Goal: Task Accomplishment & Management: Use online tool/utility

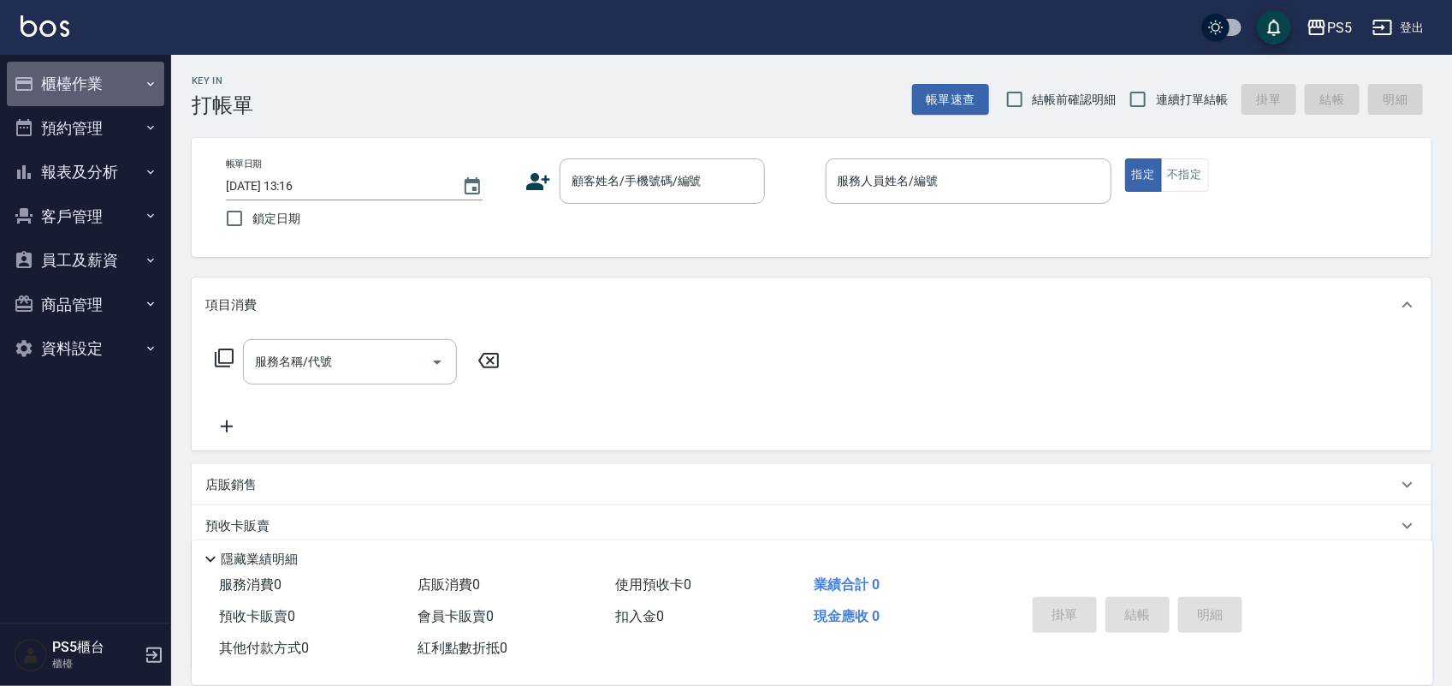
click at [86, 69] on button "櫃檯作業" at bounding box center [85, 84] width 157 height 45
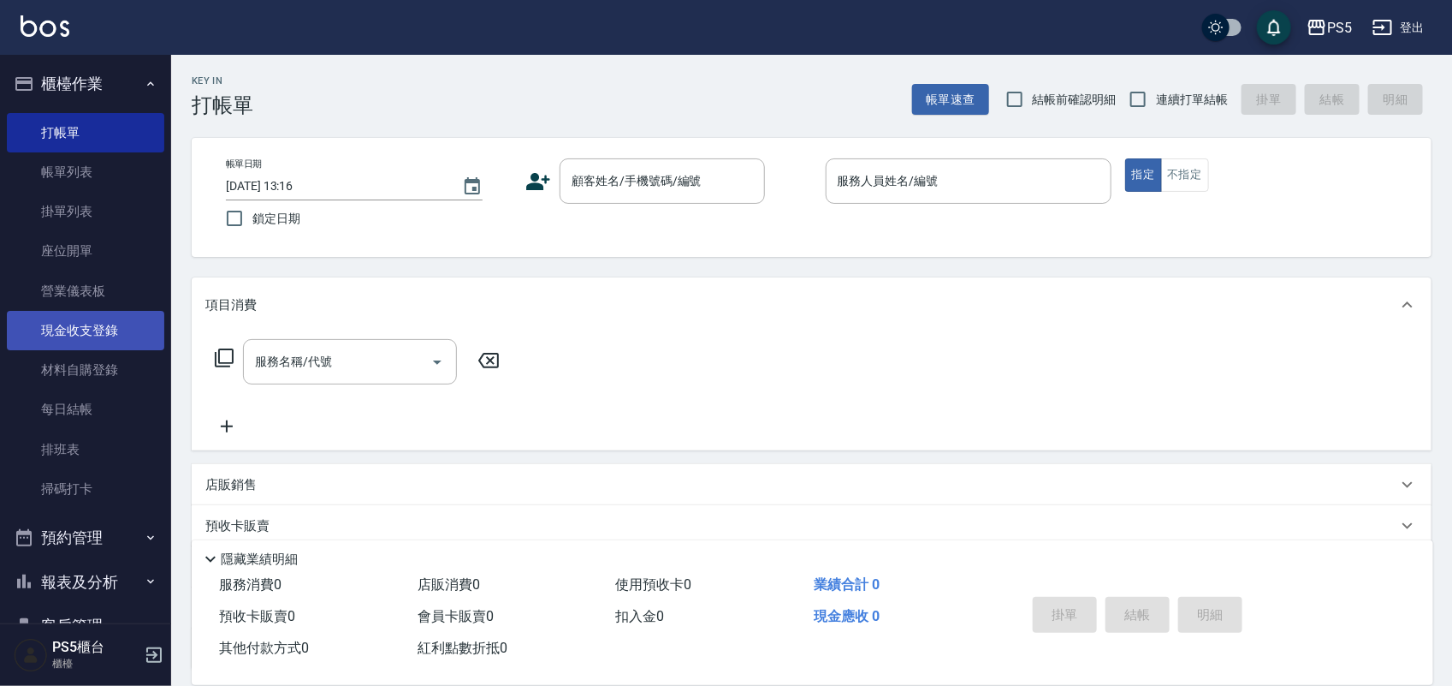
click at [98, 327] on link "現金收支登錄" at bounding box center [85, 330] width 157 height 39
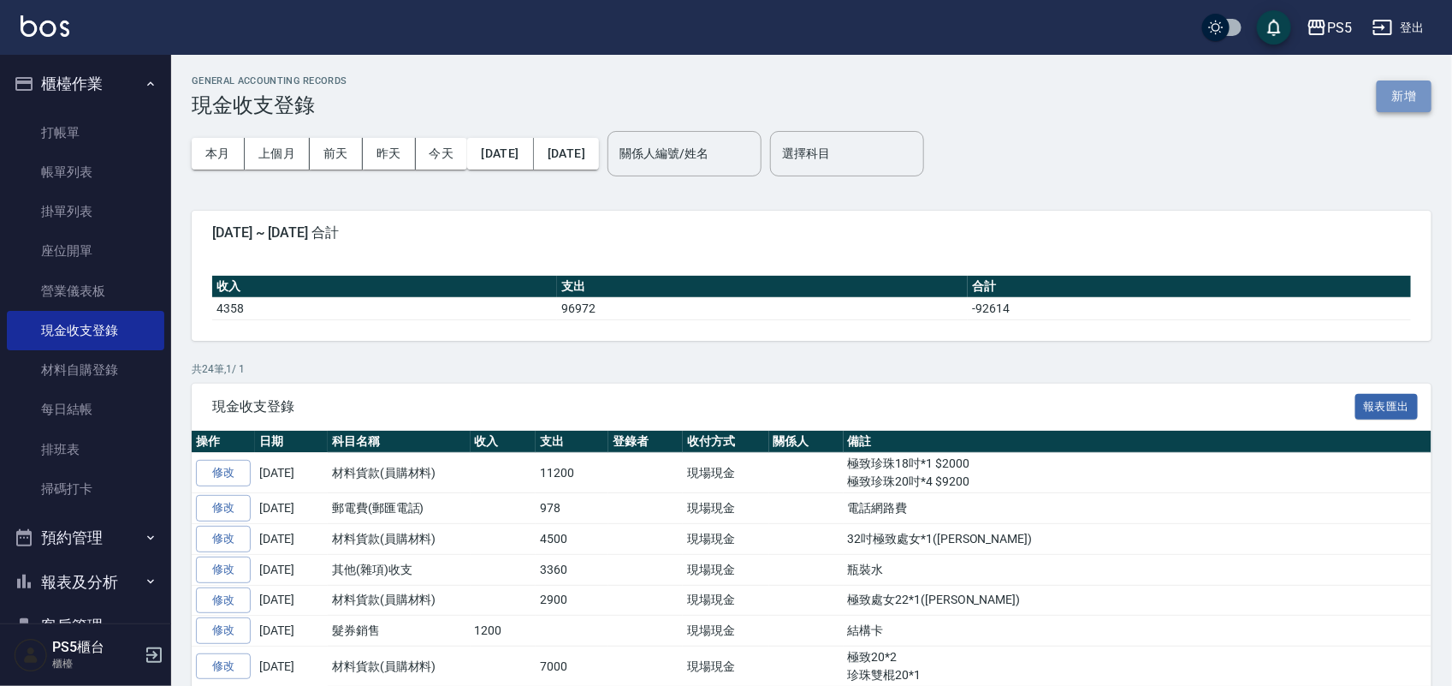
click at [1421, 99] on button "新增" at bounding box center [1404, 96] width 55 height 32
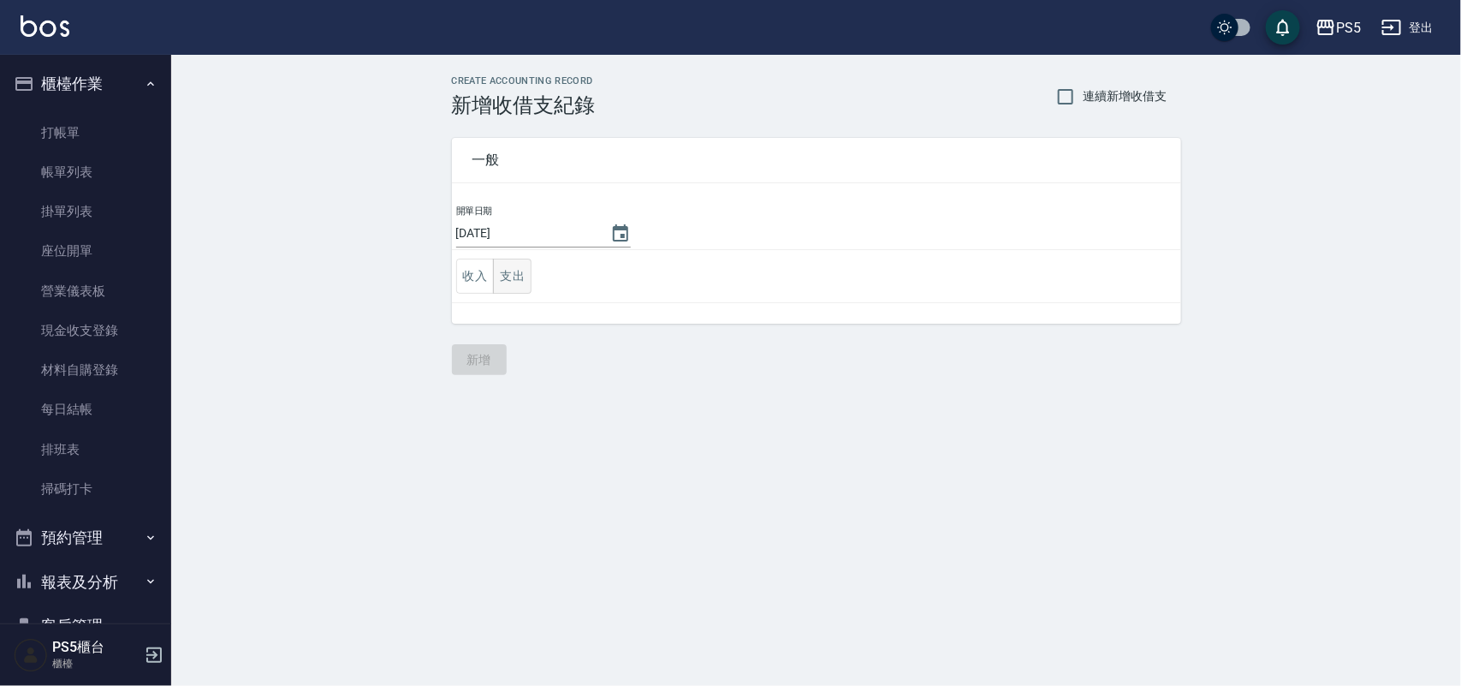
click at [510, 274] on button "支出" at bounding box center [512, 275] width 39 height 35
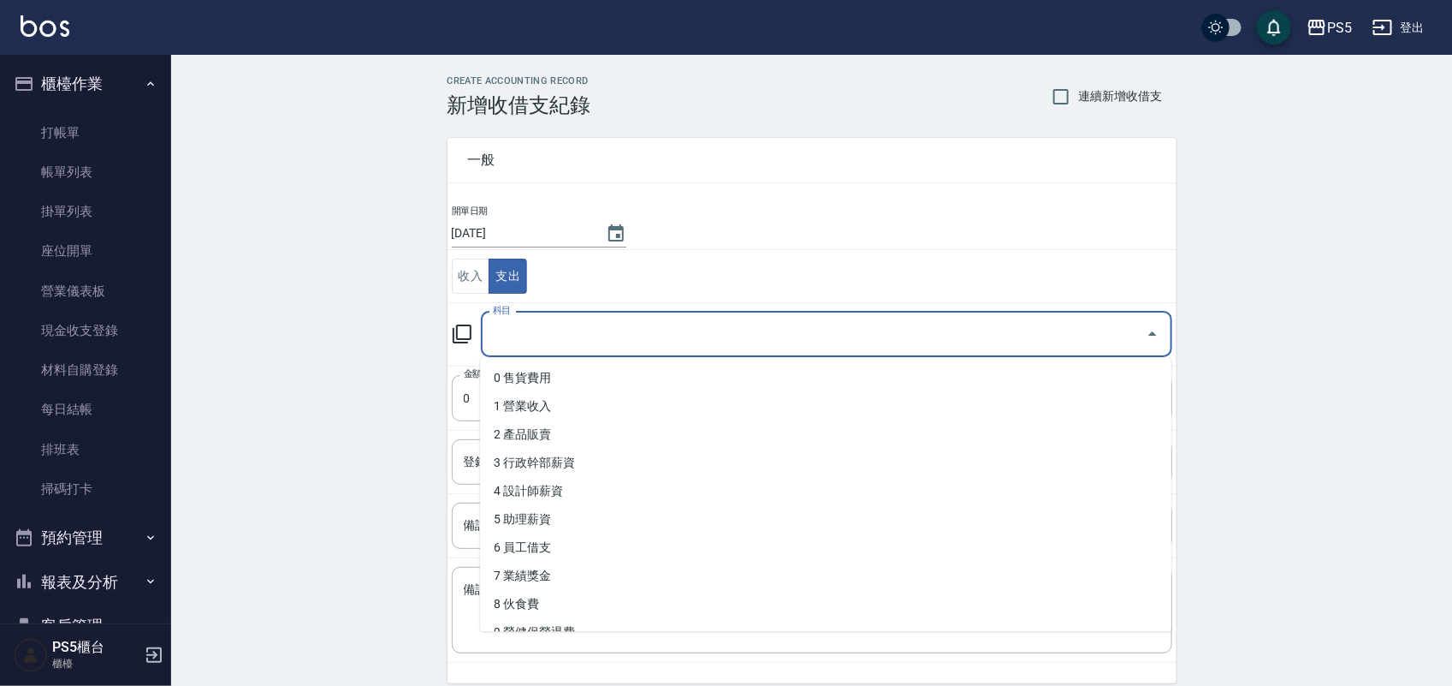
click at [629, 339] on input "科目" at bounding box center [814, 334] width 650 height 30
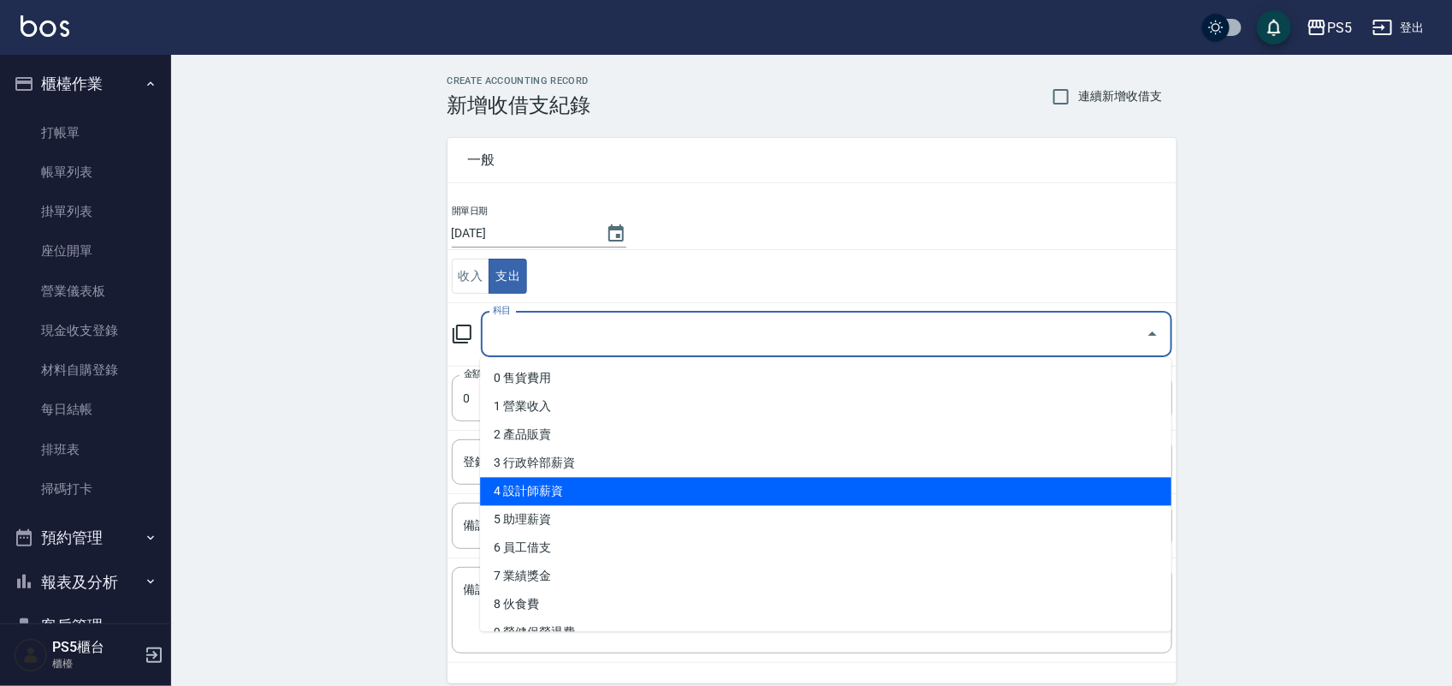
click at [574, 494] on li "4 設計師薪資" at bounding box center [826, 492] width 692 height 28
type input "4 設計師薪資"
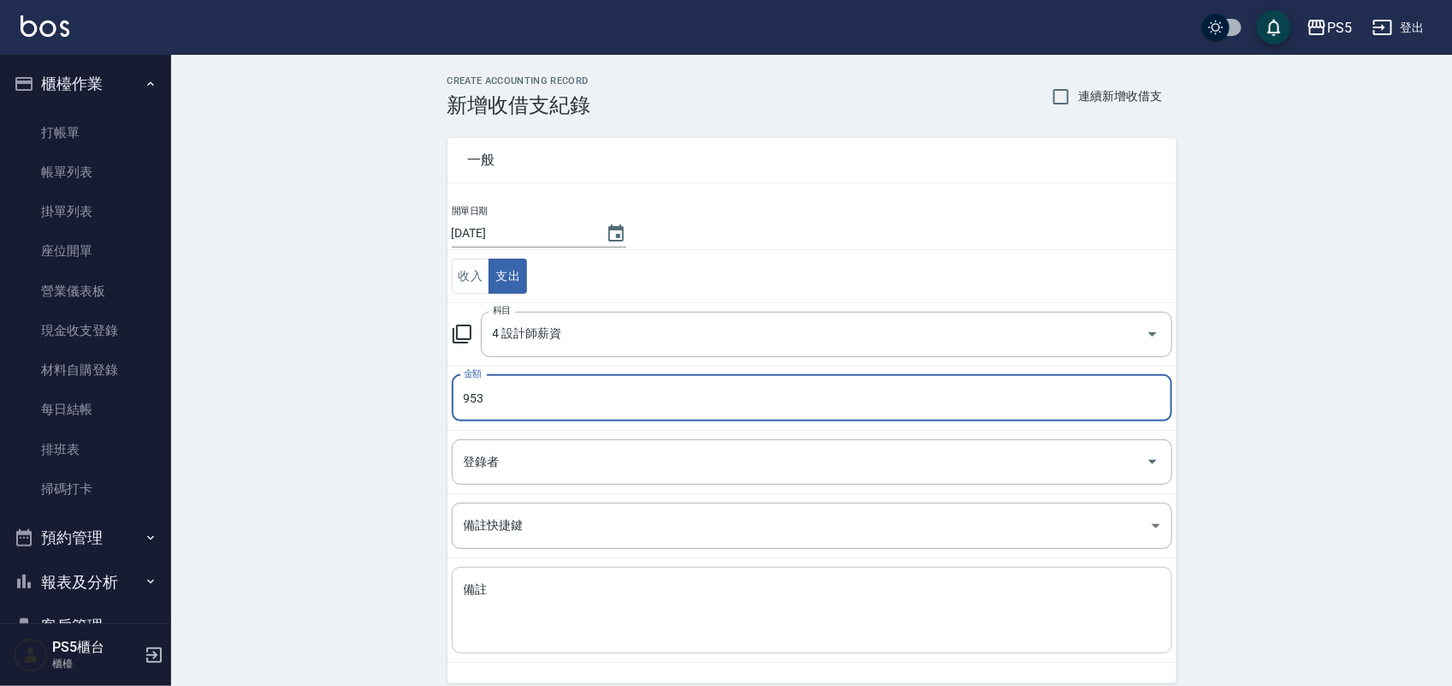
type input "953"
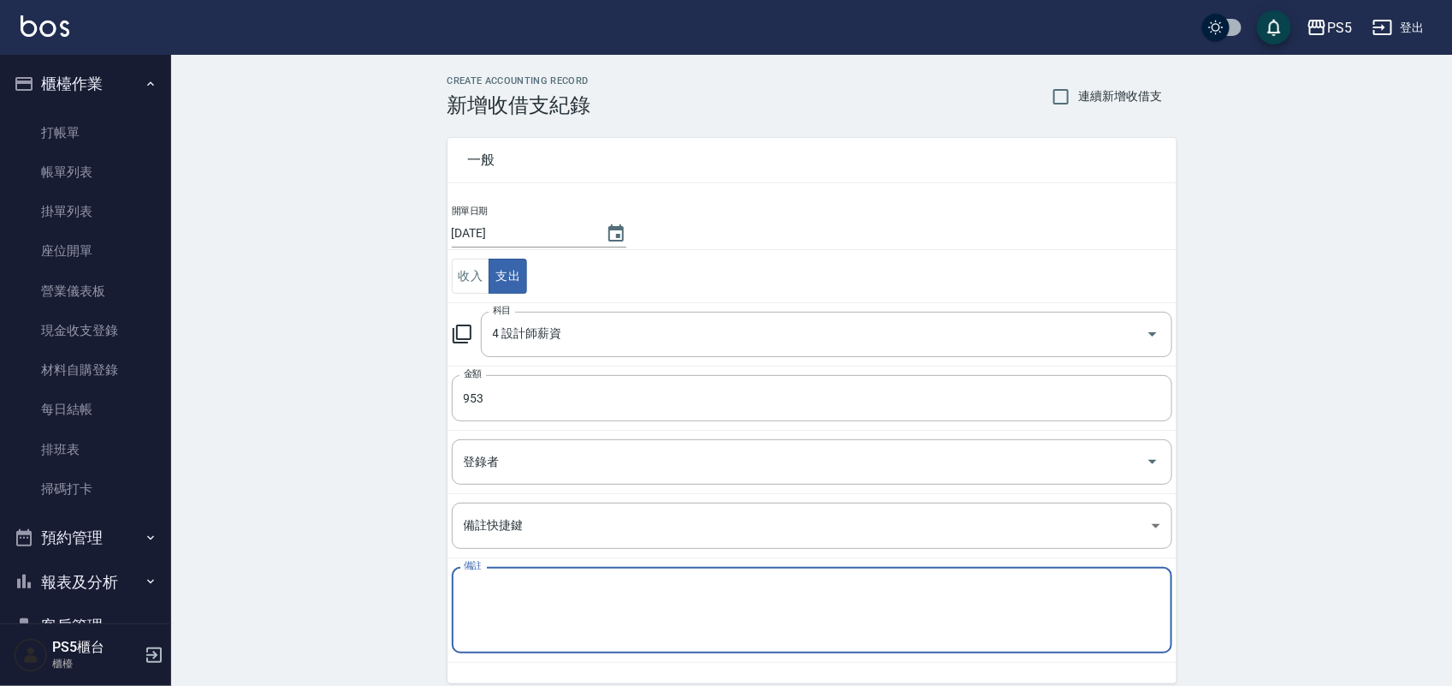
click at [495, 591] on textarea "備註" at bounding box center [812, 610] width 697 height 58
type textarea "u"
type textarea "一日設計師"
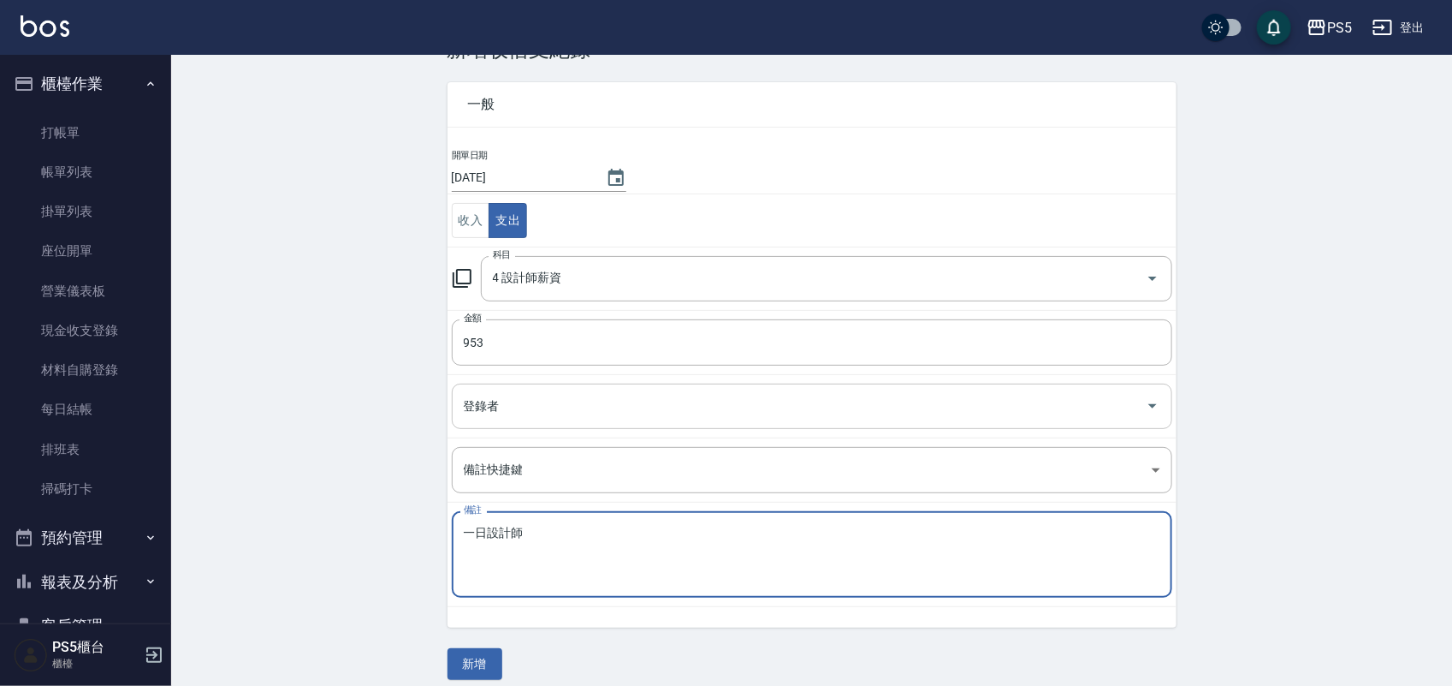
scroll to position [71, 0]
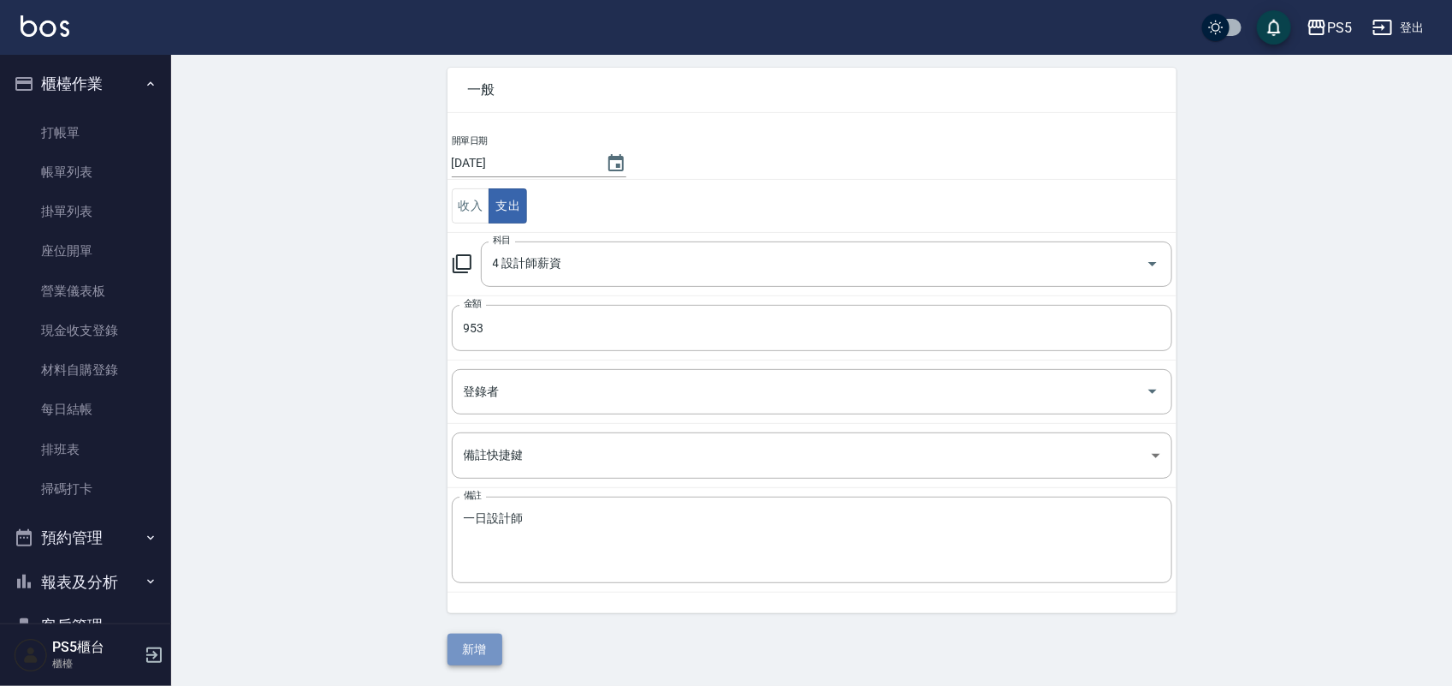
click at [477, 638] on button "新增" at bounding box center [475, 649] width 55 height 32
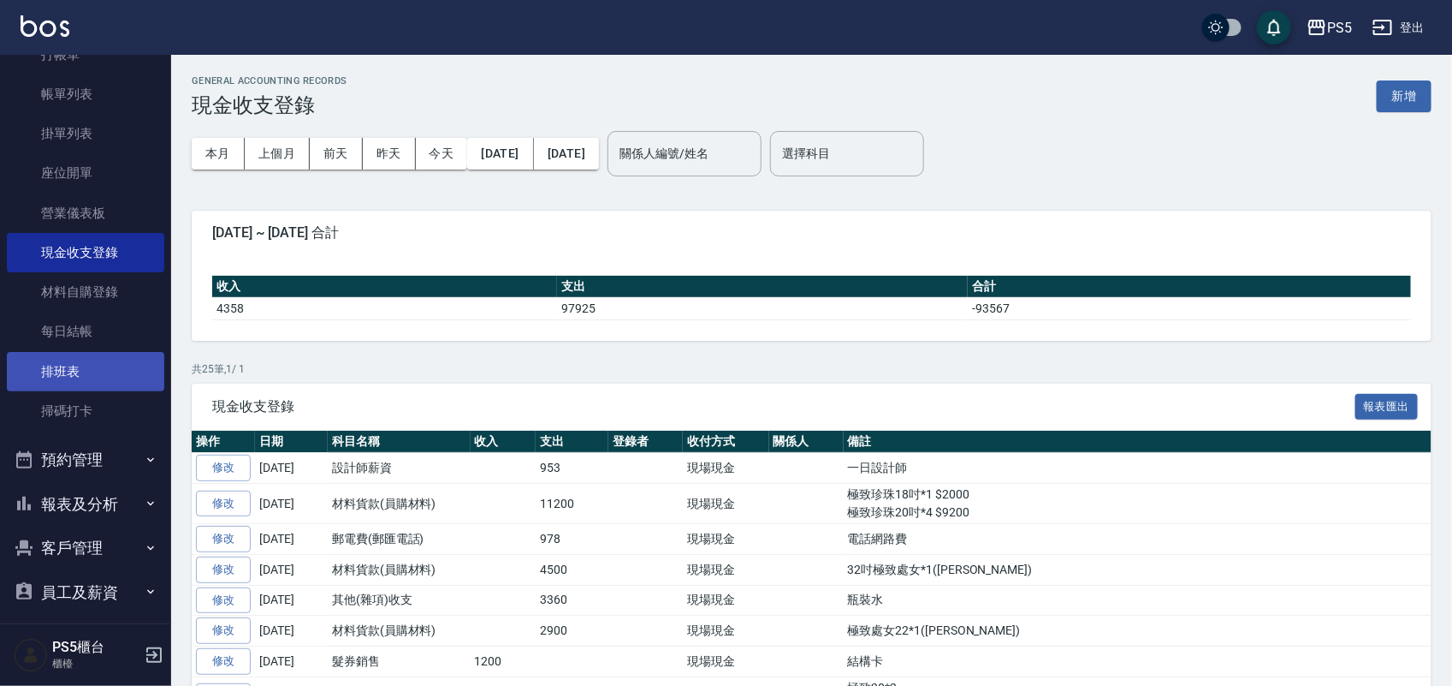
scroll to position [177, 0]
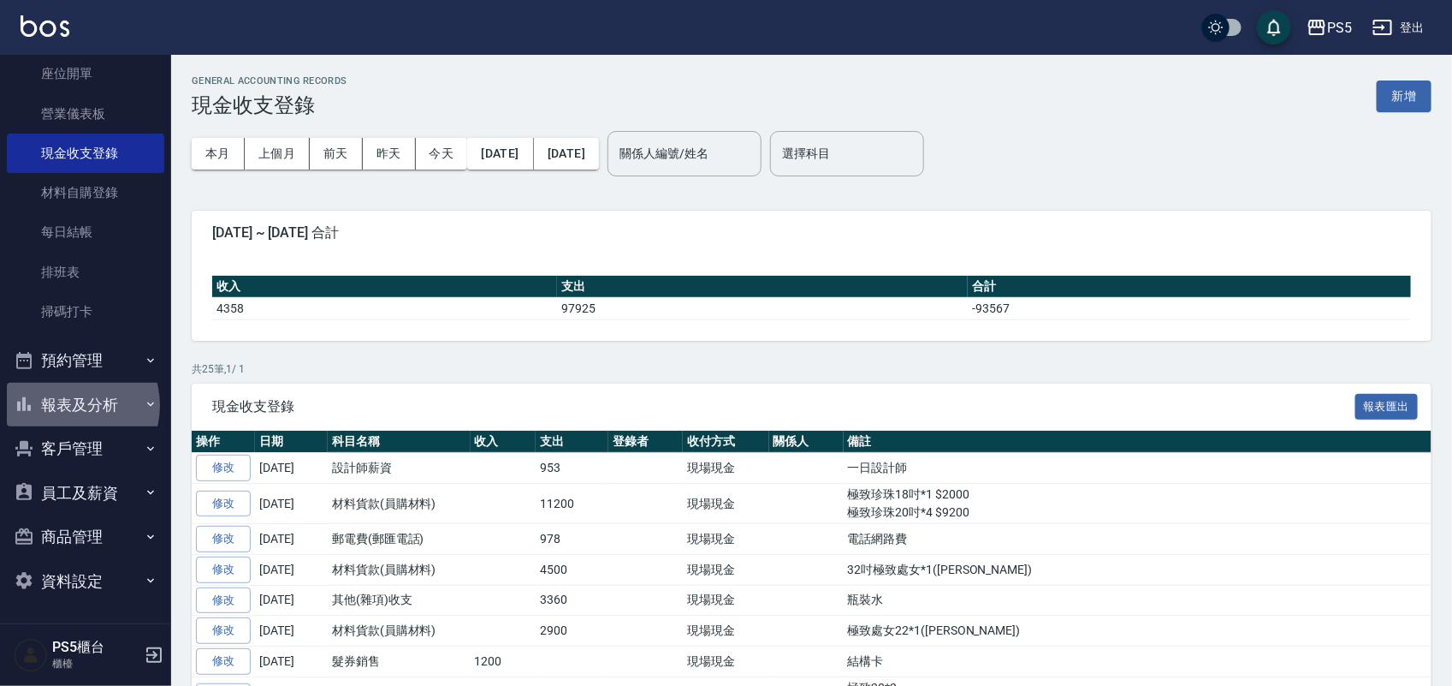
click at [67, 405] on button "報表及分析" at bounding box center [85, 405] width 157 height 45
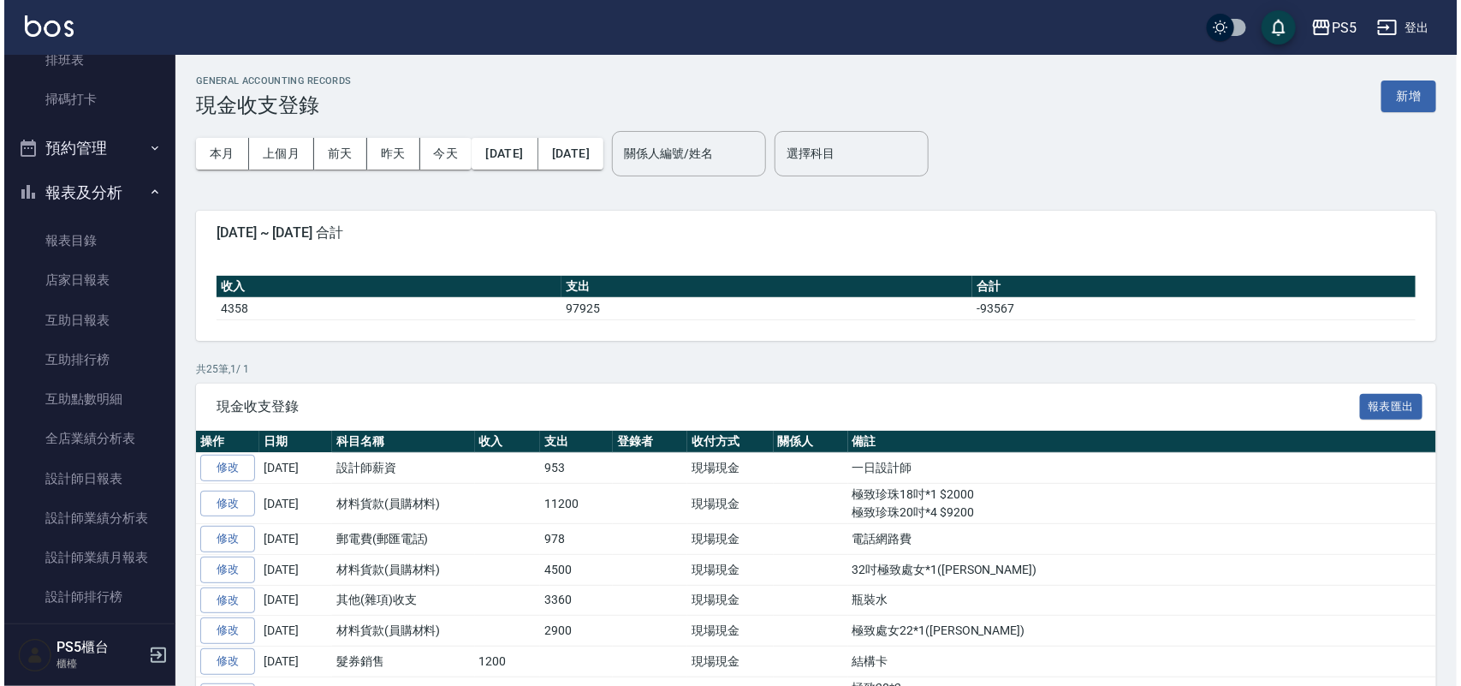
scroll to position [391, 0]
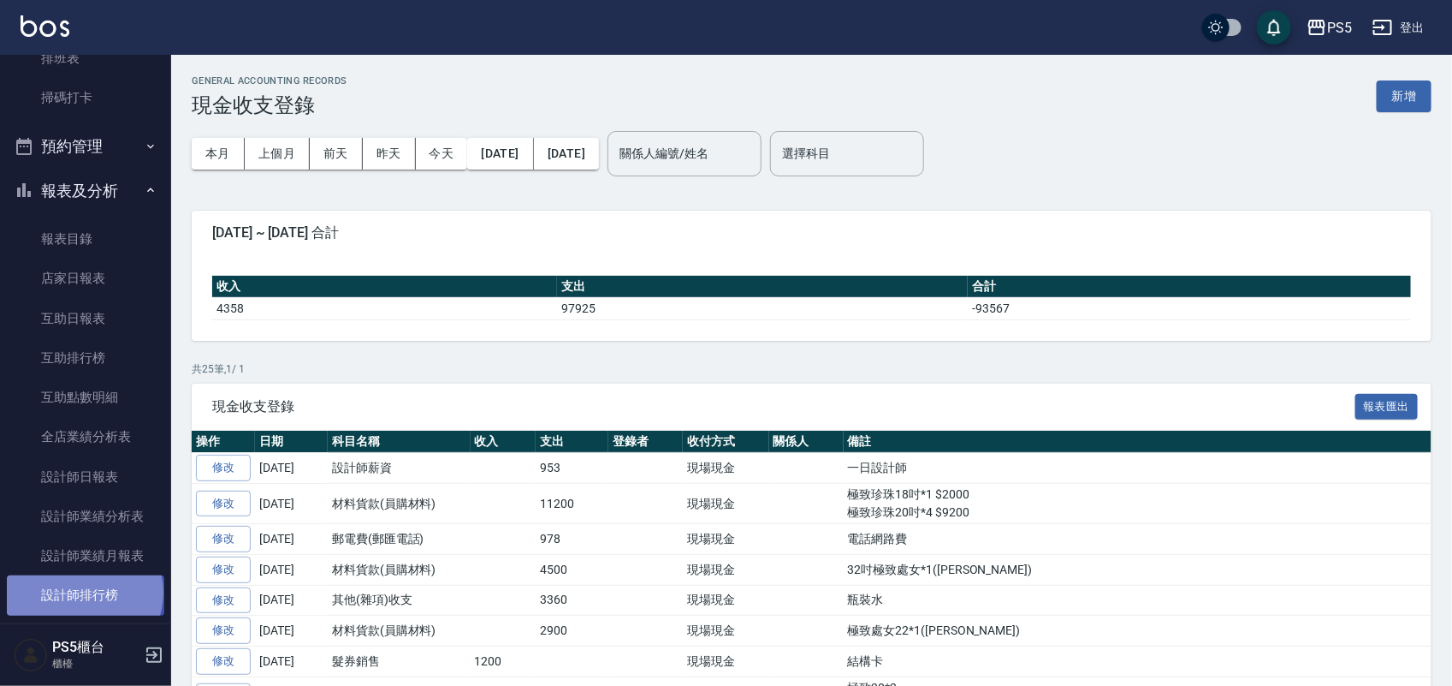
click at [83, 592] on link "設計師排行榜" at bounding box center [85, 594] width 157 height 39
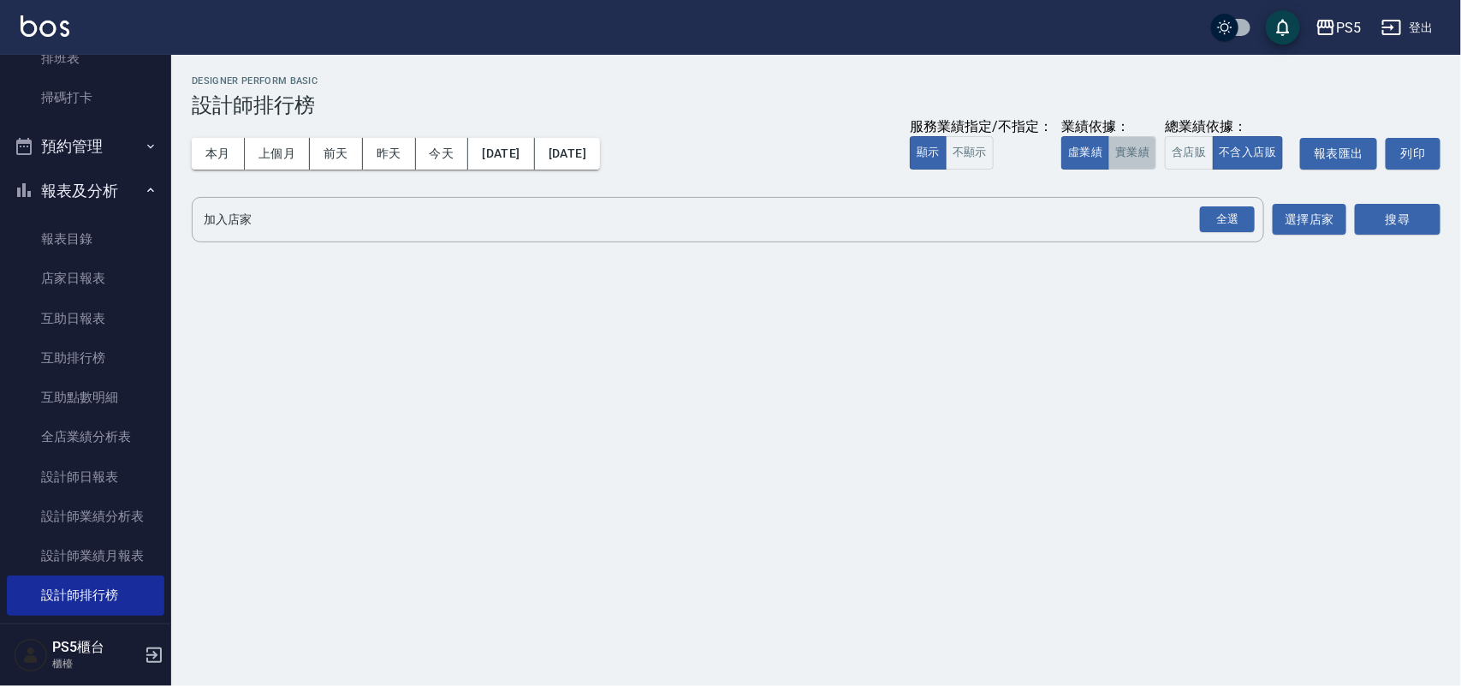
click at [1134, 156] on button "實業績" at bounding box center [1132, 152] width 48 height 33
click at [249, 150] on button "上個月" at bounding box center [277, 154] width 65 height 32
click at [1218, 214] on div "全選" at bounding box center [1227, 219] width 55 height 27
click at [1388, 214] on button "搜尋" at bounding box center [1398, 221] width 86 height 32
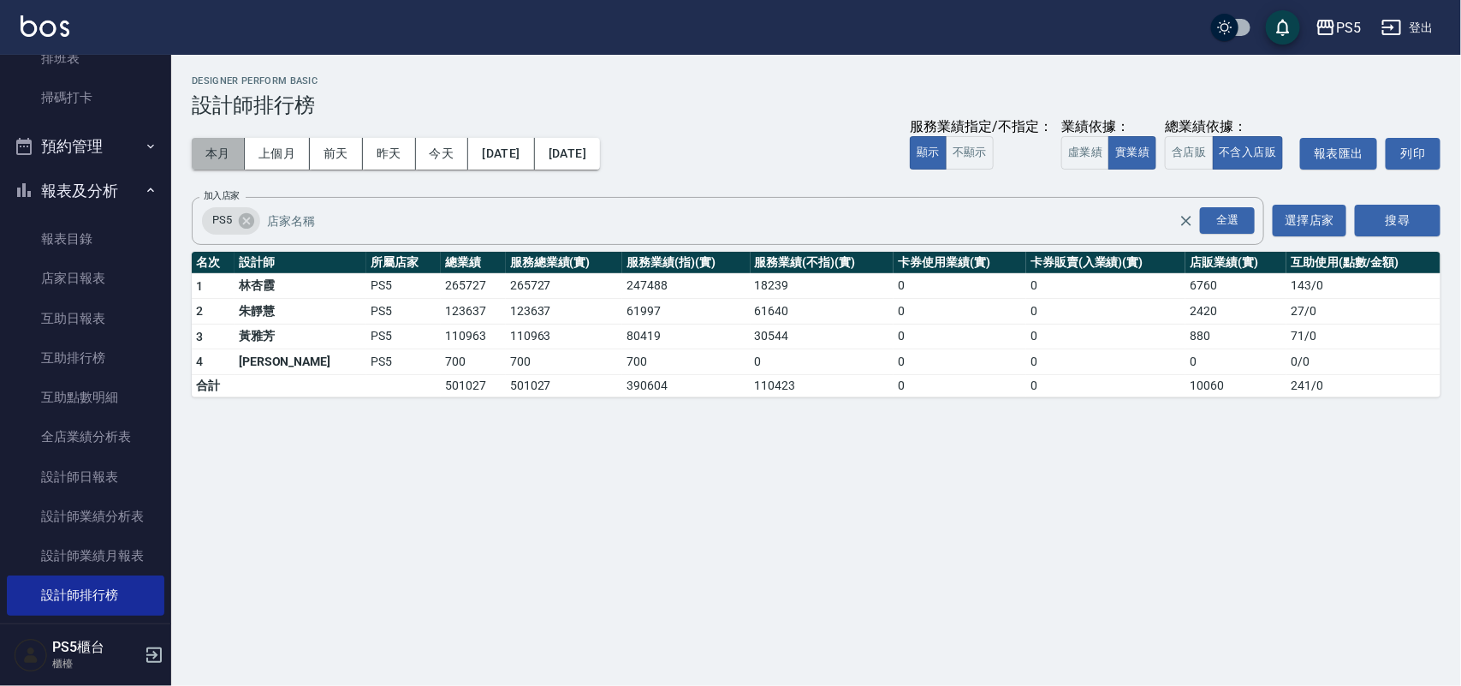
click at [214, 154] on button "本月" at bounding box center [218, 154] width 53 height 32
